Goal: Navigation & Orientation: Understand site structure

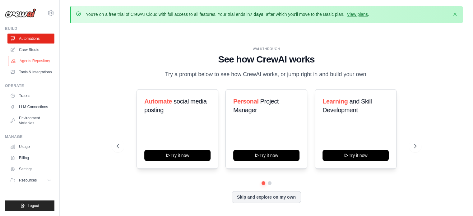
click at [37, 57] on link "Agents Repository" at bounding box center [31, 61] width 47 height 10
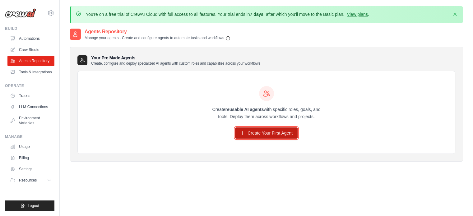
click at [253, 131] on link "Create Your First Agent" at bounding box center [266, 132] width 62 height 11
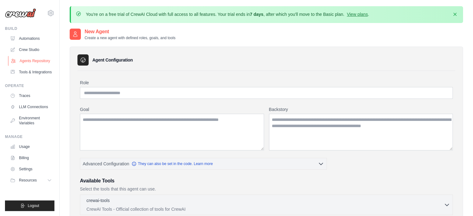
click at [43, 58] on link "Agents Repository" at bounding box center [31, 61] width 47 height 10
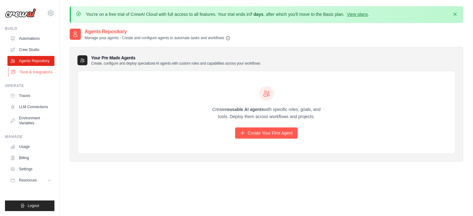
click at [34, 72] on link "Tools & Integrations" at bounding box center [31, 72] width 47 height 10
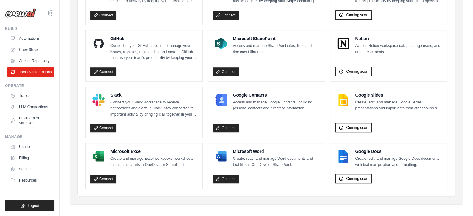
scroll to position [404, 0]
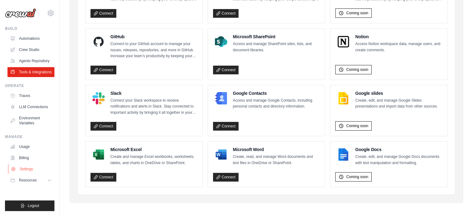
click at [36, 167] on link "Settings" at bounding box center [31, 169] width 47 height 10
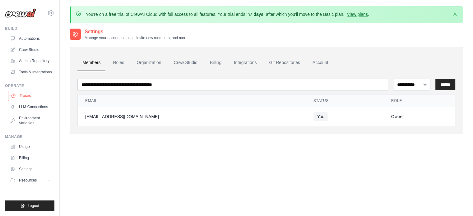
click at [38, 92] on link "Traces" at bounding box center [31, 96] width 47 height 10
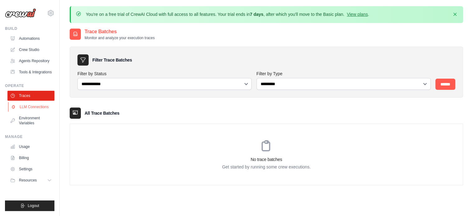
click at [37, 103] on link "LLM Connections" at bounding box center [31, 107] width 47 height 10
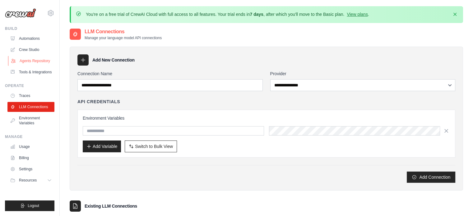
click at [31, 62] on link "Agents Repository" at bounding box center [31, 61] width 47 height 10
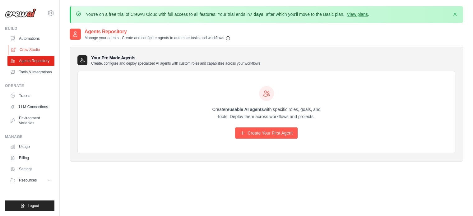
click at [34, 49] on link "Crew Studio" at bounding box center [31, 50] width 47 height 10
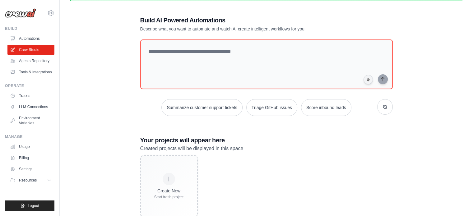
scroll to position [39, 0]
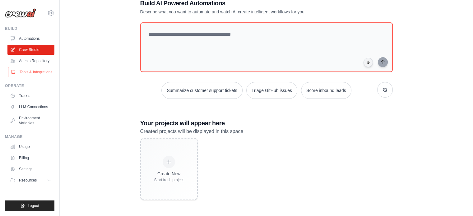
click at [33, 71] on link "Tools & Integrations" at bounding box center [31, 72] width 47 height 10
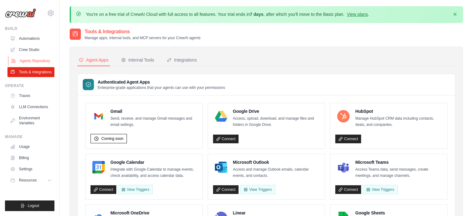
click at [25, 61] on link "Agents Repository" at bounding box center [31, 61] width 47 height 10
